Goal: Communication & Community: Answer question/provide support

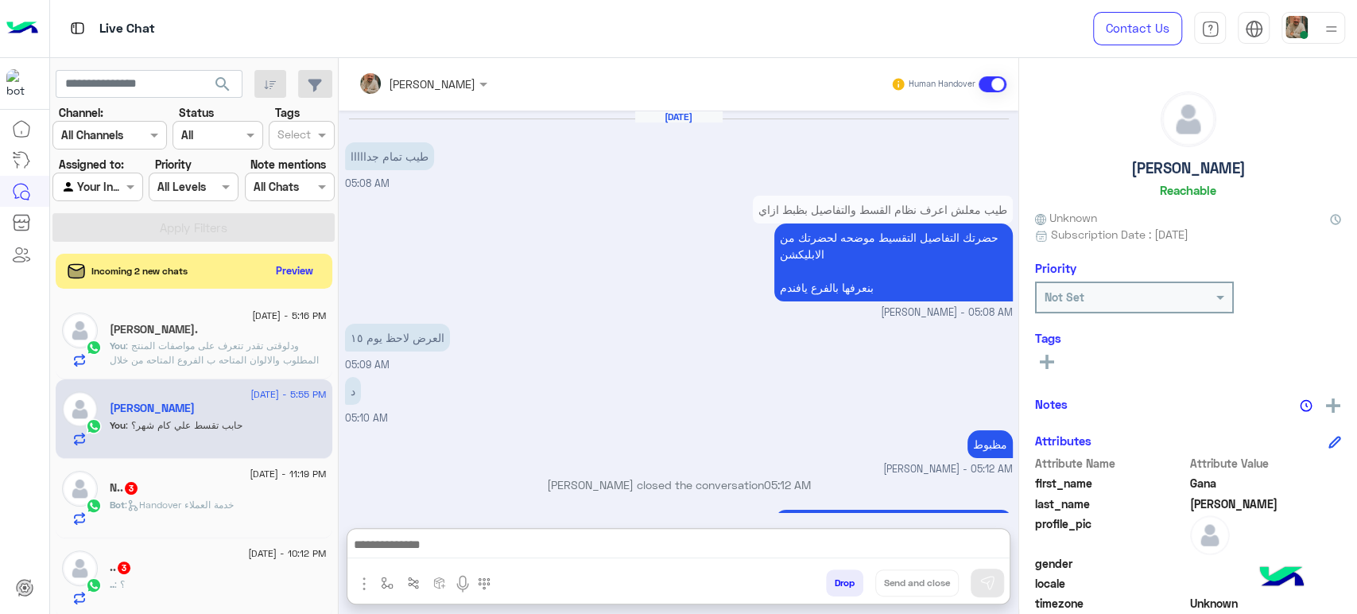
scroll to position [261, 0]
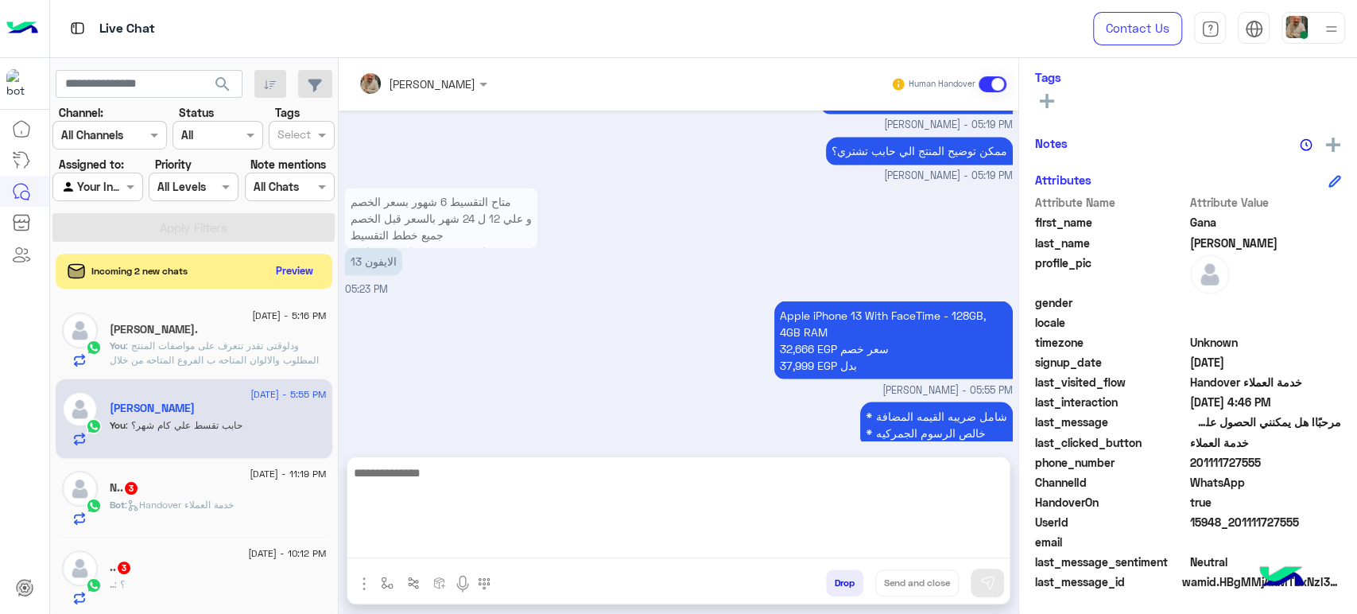
click at [757, 542] on textarea at bounding box center [678, 510] width 662 height 95
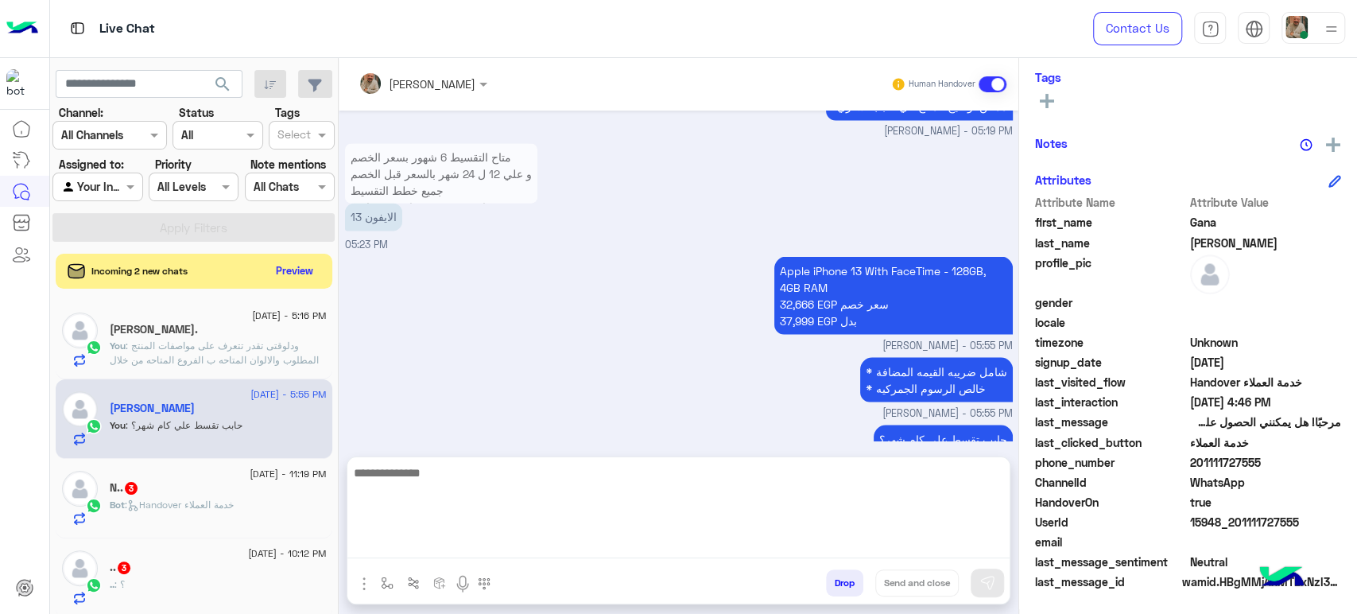
paste textarea "**********"
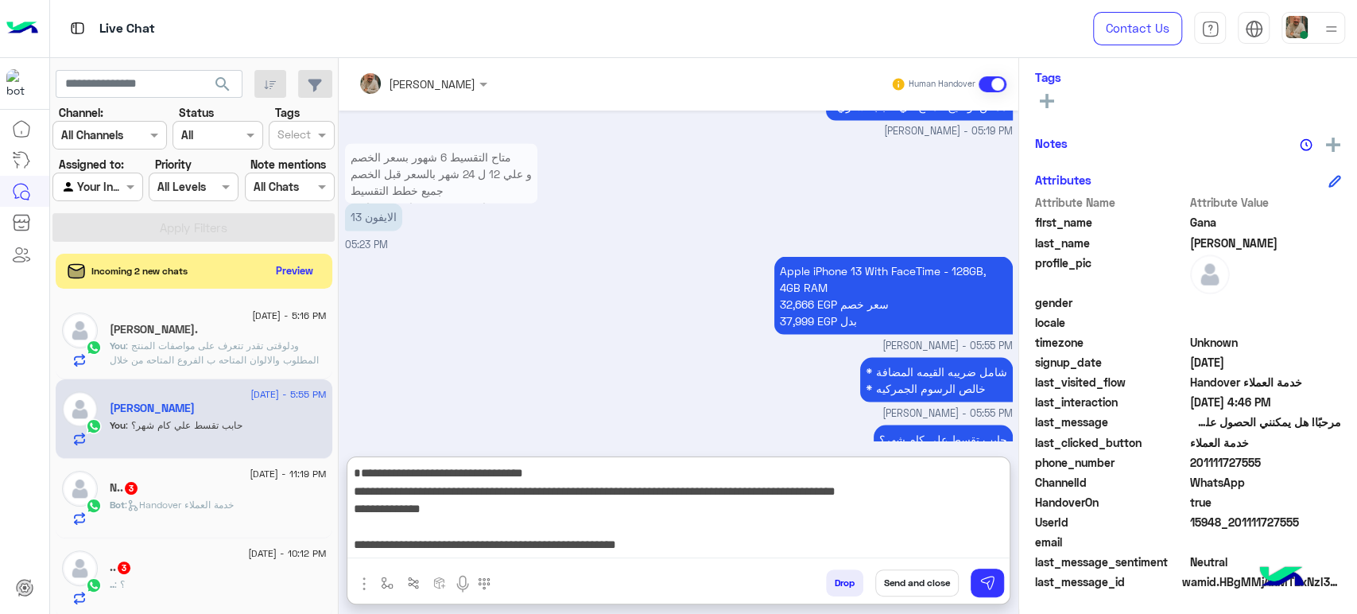
scroll to position [33, 0]
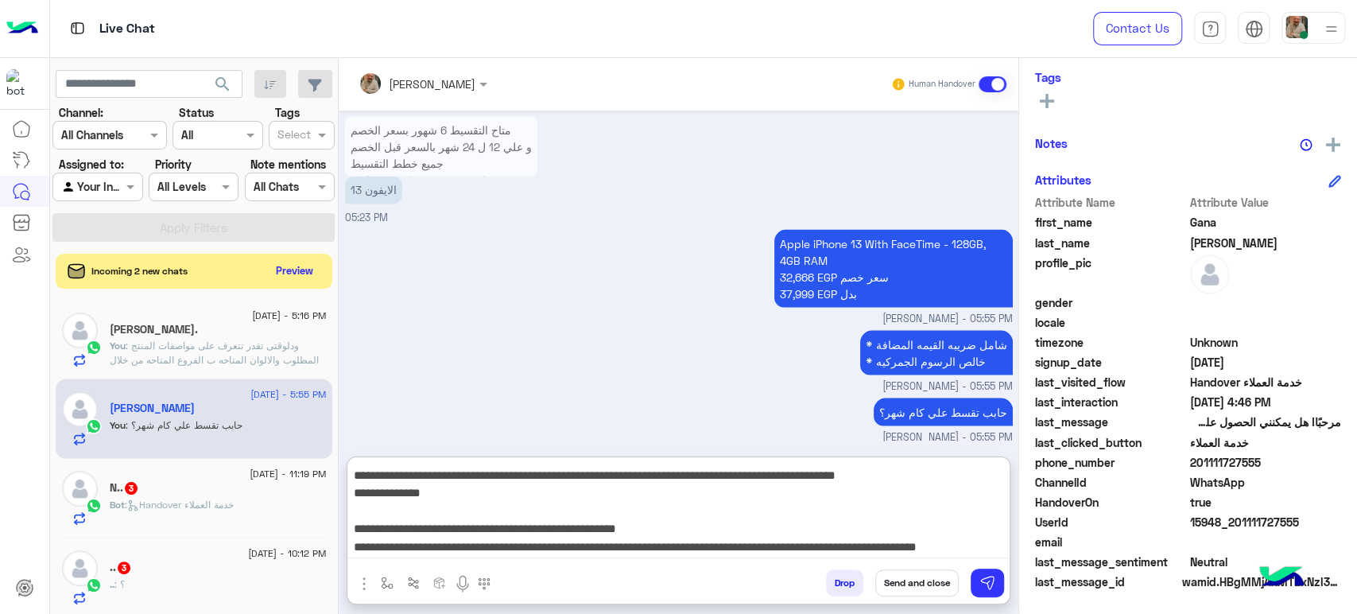
type textarea "**********"
click at [943, 575] on button "Send and close" at bounding box center [916, 582] width 83 height 27
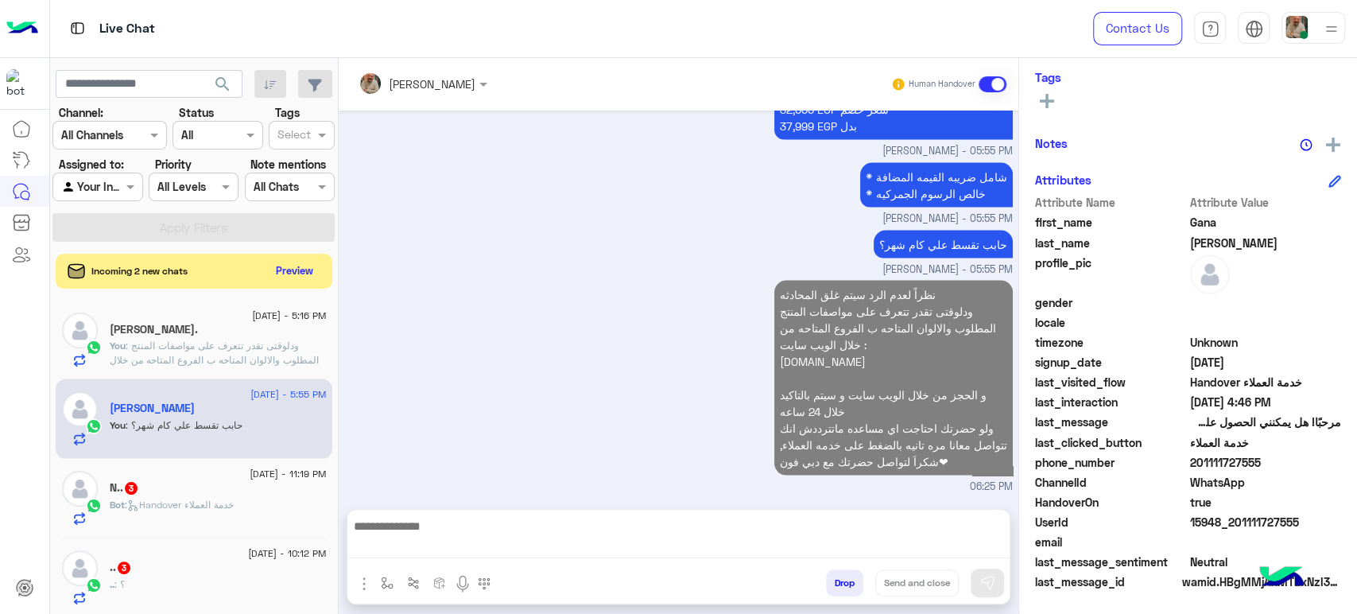
scroll to position [0, 0]
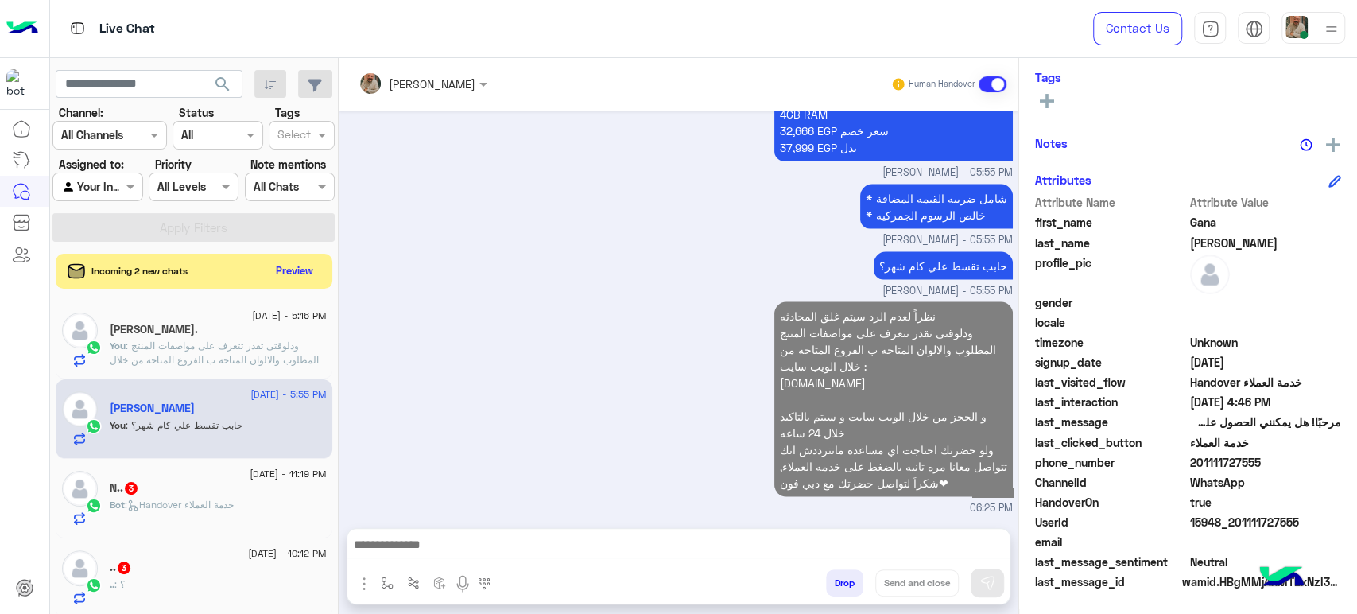
click at [1321, 24] on div at bounding box center [1313, 28] width 64 height 32
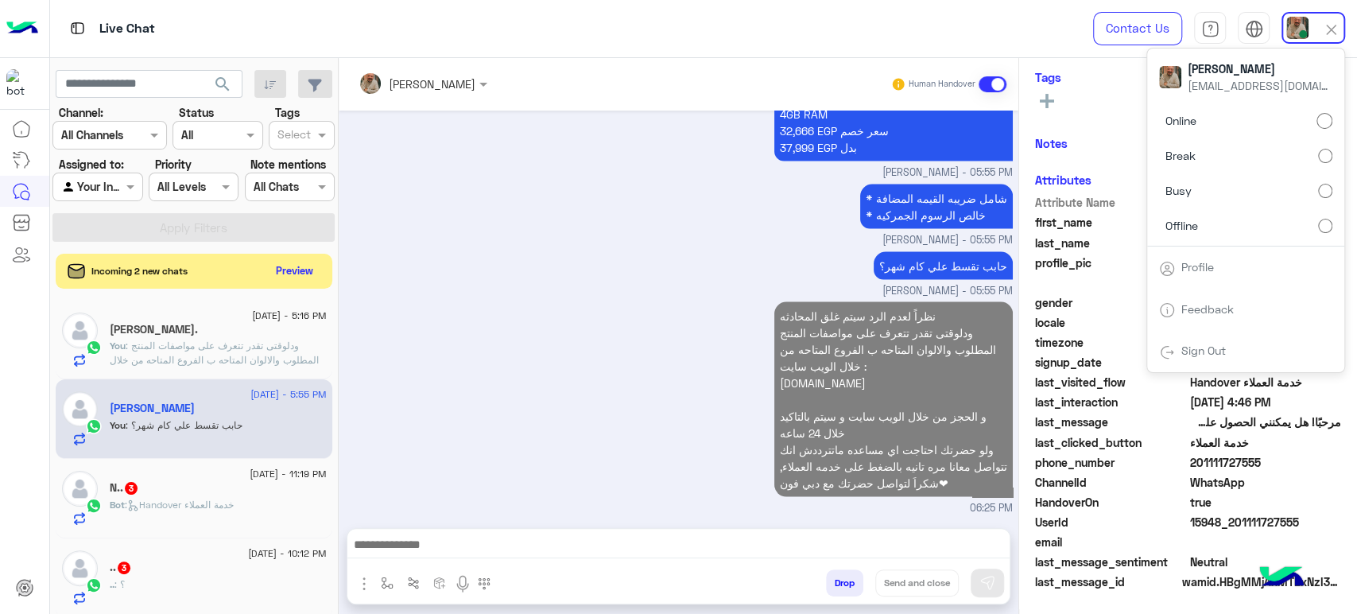
scroll to position [2119, 0]
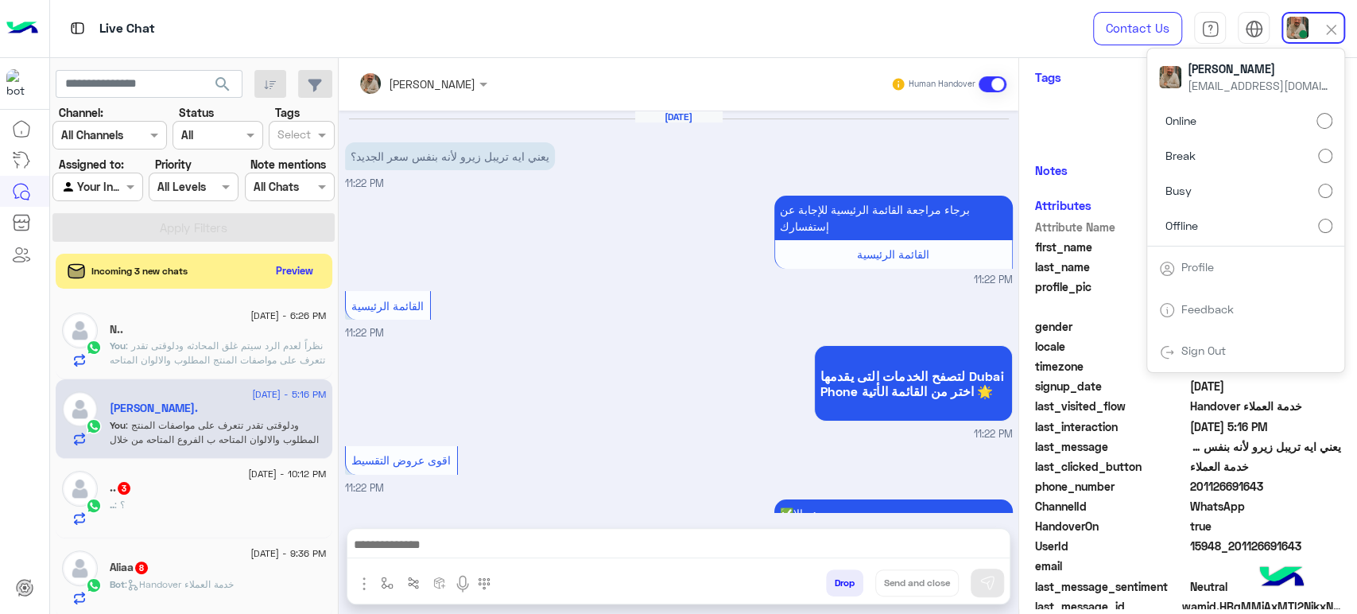
scroll to position [852, 0]
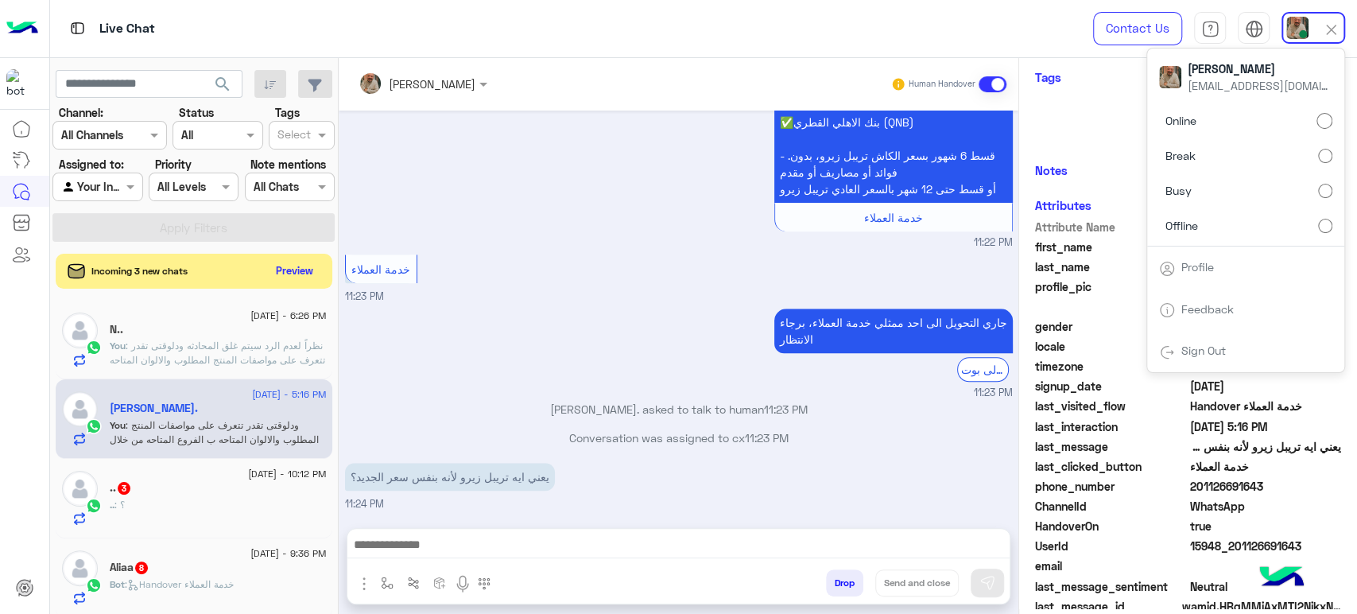
click at [1269, 156] on label "Break" at bounding box center [1245, 155] width 173 height 29
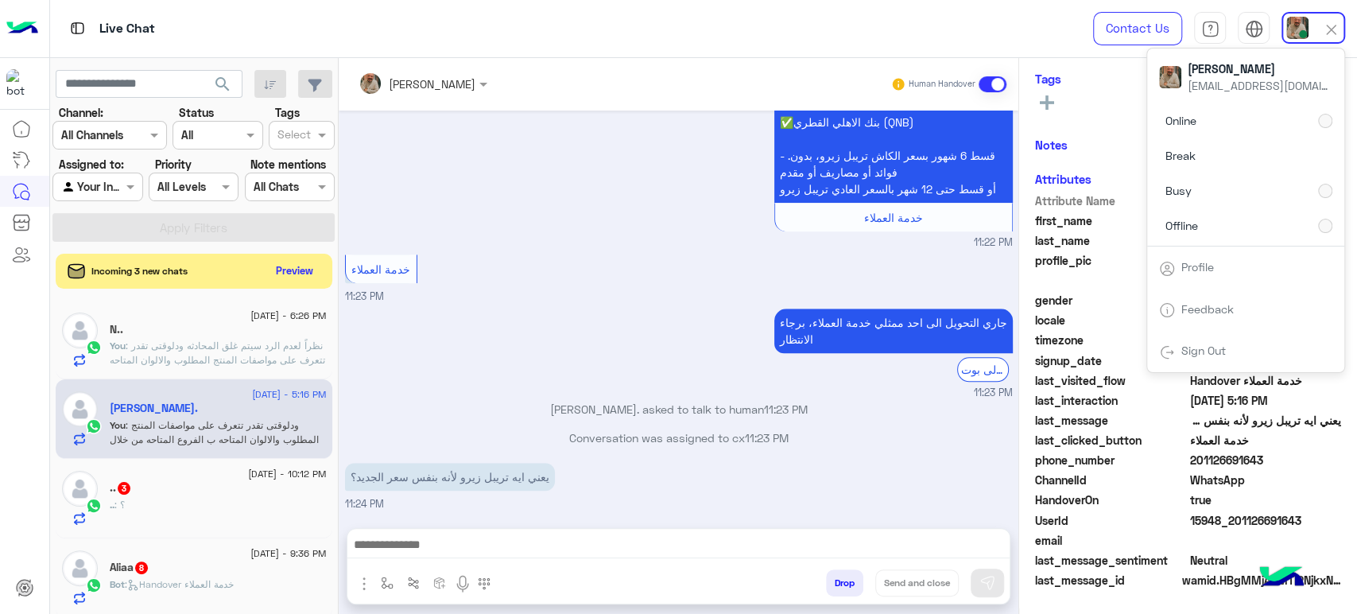
scroll to position [258, 0]
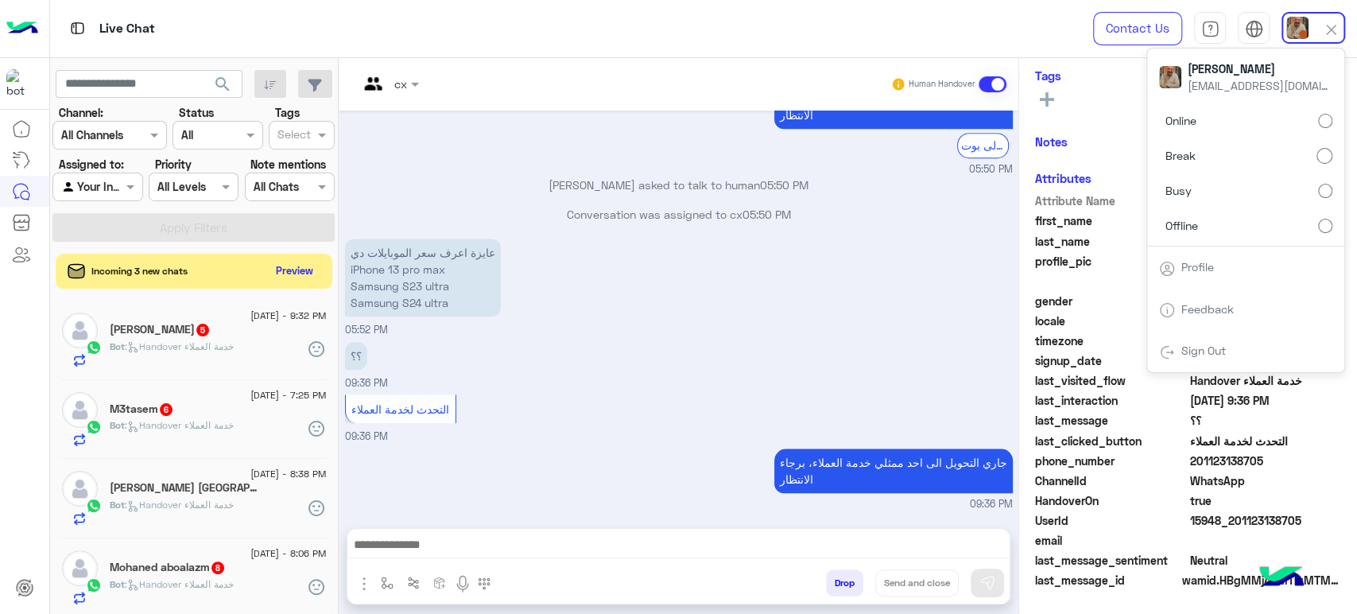
scroll to position [261, 0]
click at [1297, 189] on label "Busy" at bounding box center [1245, 190] width 173 height 29
click at [250, 87] on div "search" at bounding box center [194, 84] width 277 height 29
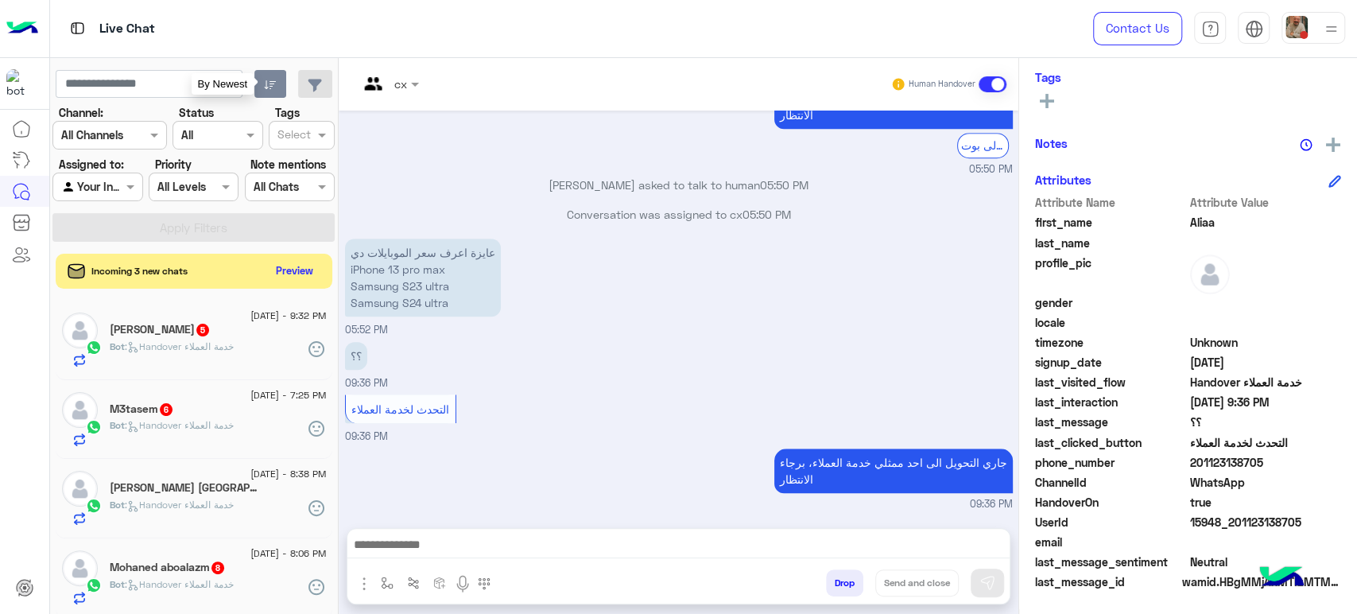
click at [261, 87] on button "button" at bounding box center [270, 84] width 33 height 29
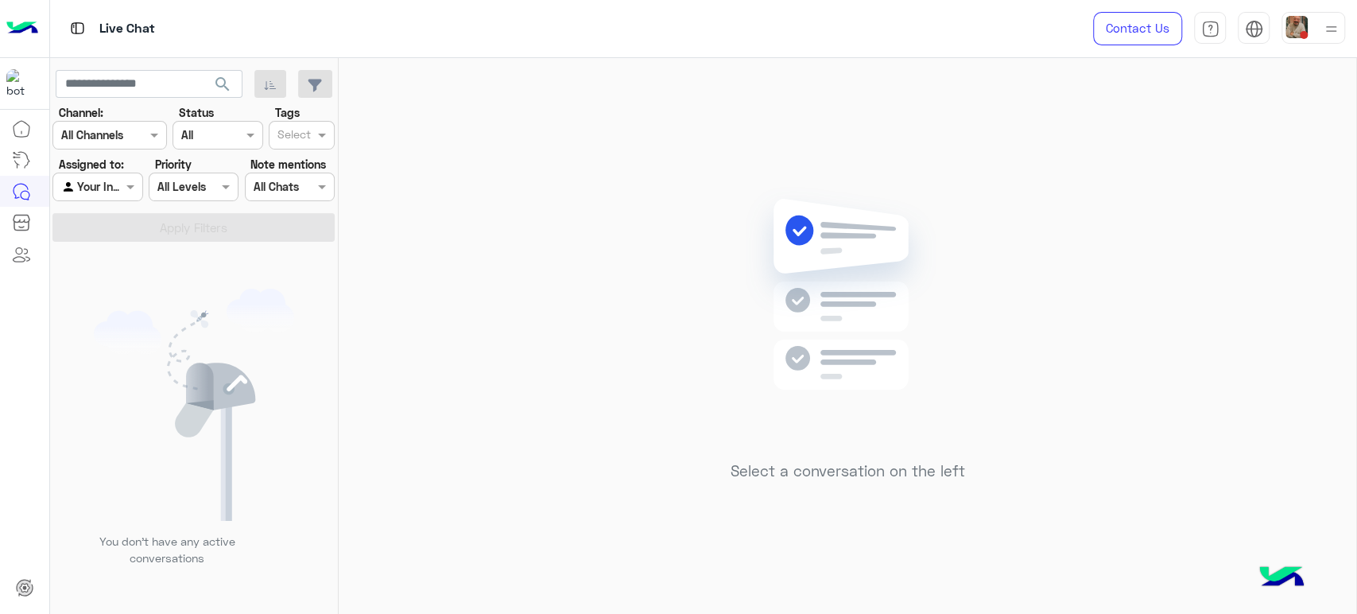
click at [1326, 37] on img at bounding box center [1331, 29] width 20 height 20
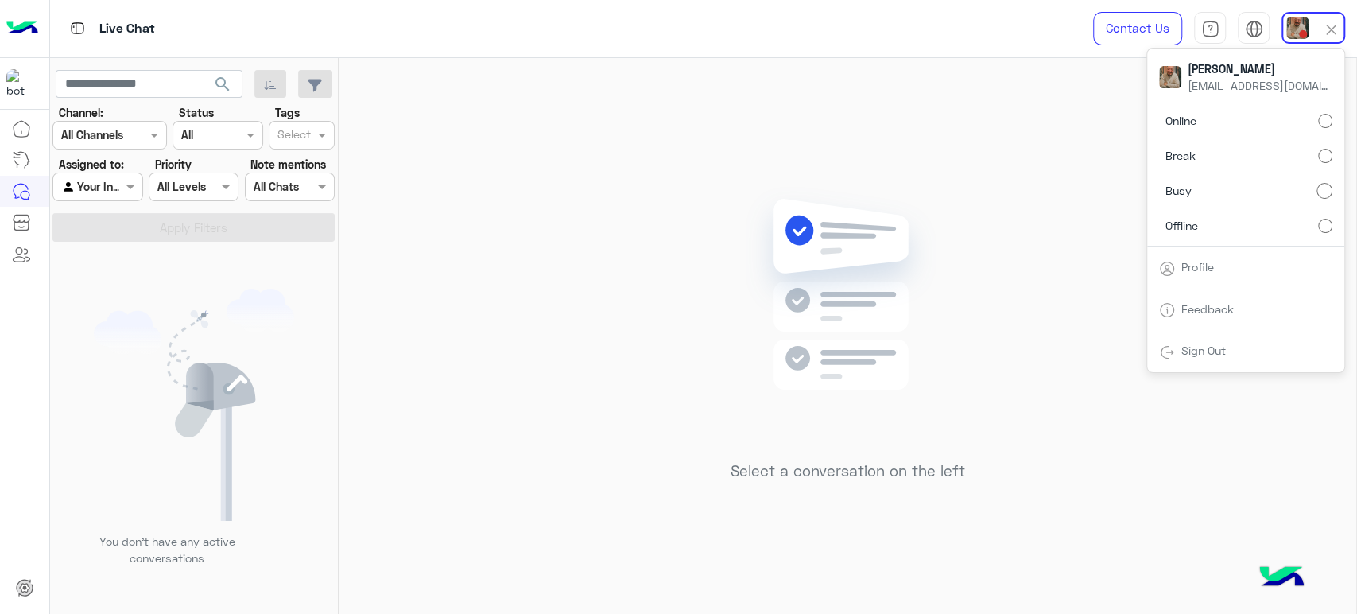
click at [1296, 220] on label "Offline" at bounding box center [1245, 225] width 173 height 29
